Goal: Find specific page/section: Find specific page/section

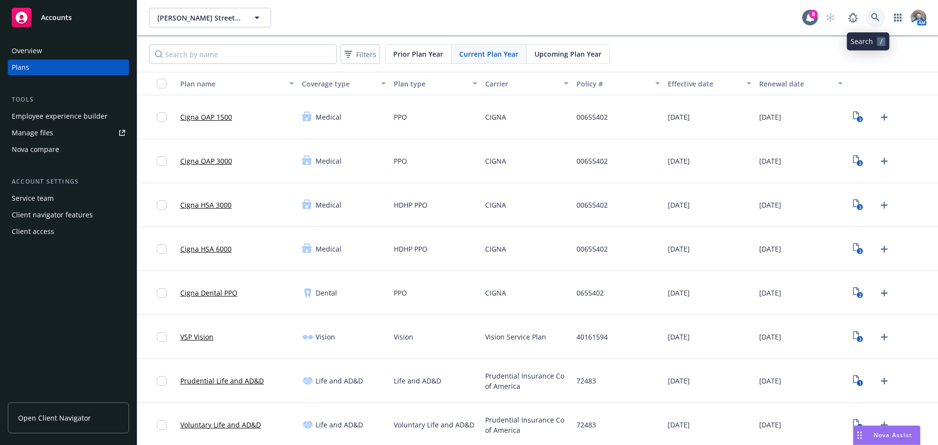
click at [867, 12] on link at bounding box center [876, 18] width 20 height 20
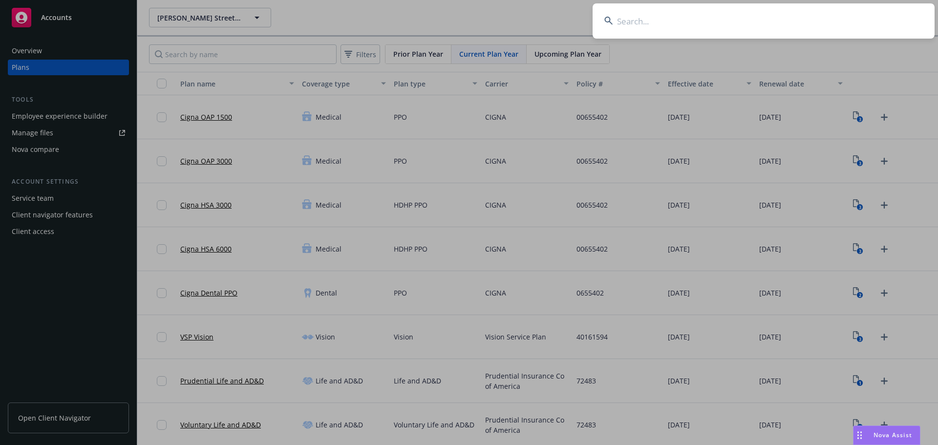
type input "[PERSON_NAME]"
